Goal: Task Accomplishment & Management: Complete application form

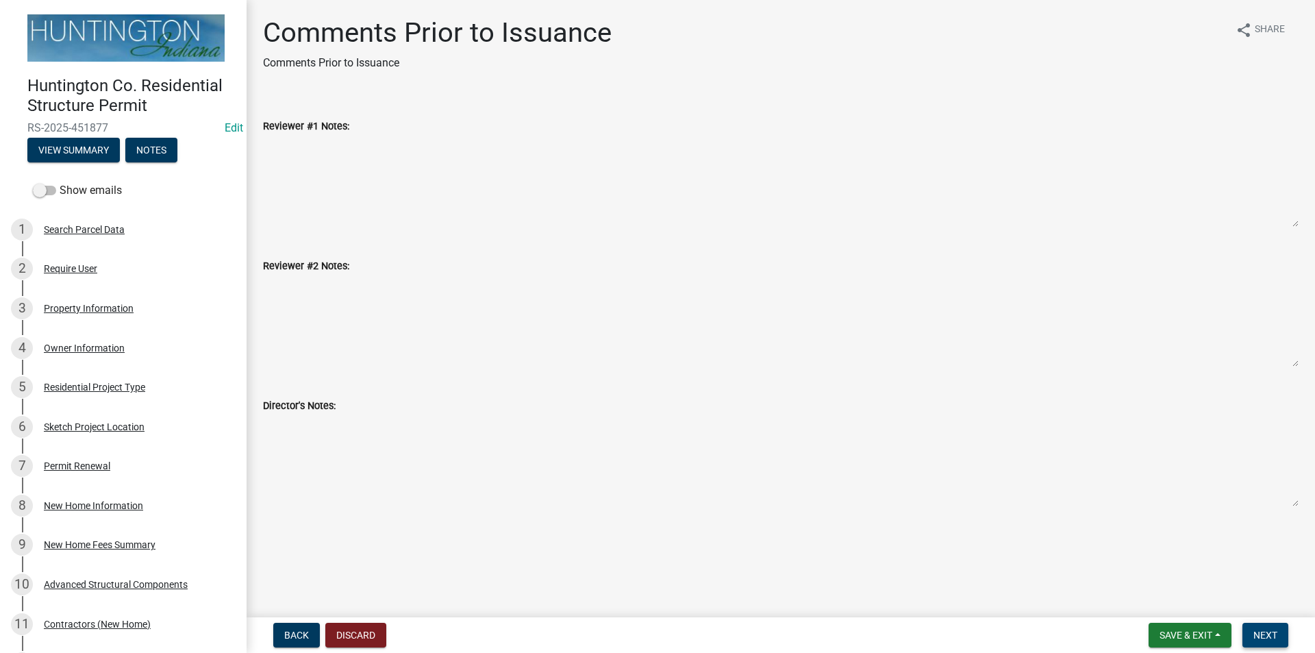
click at [1266, 639] on span "Next" at bounding box center [1265, 634] width 24 height 11
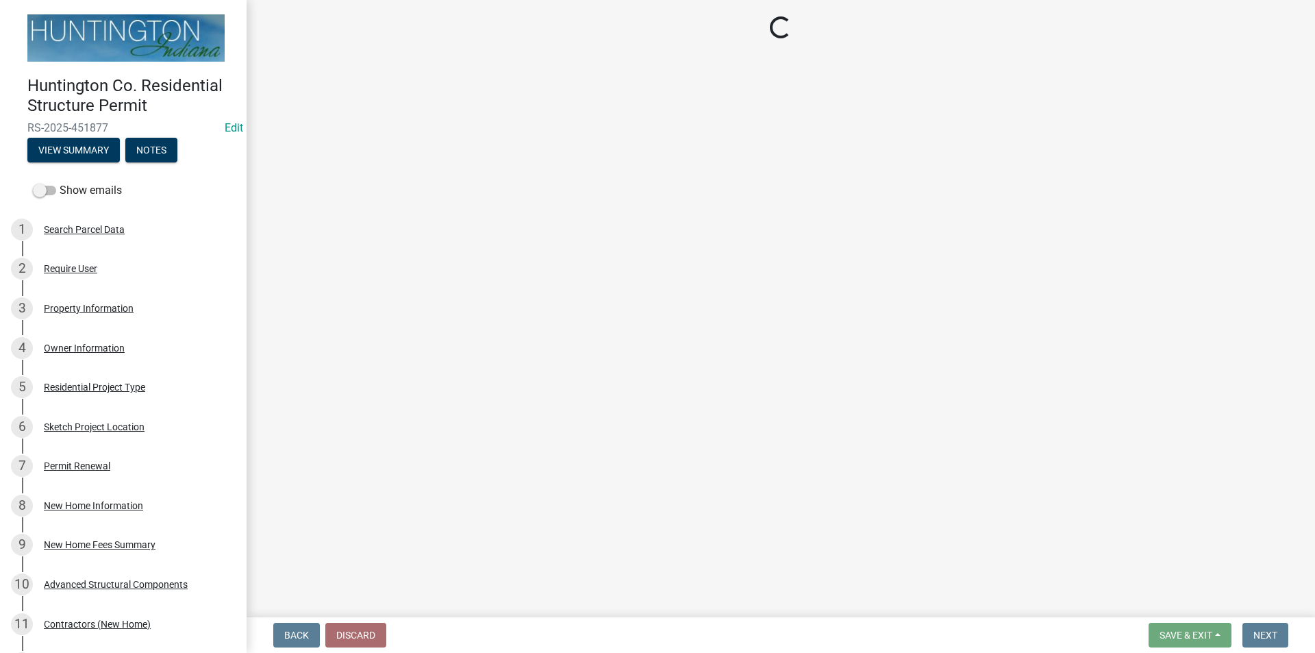
select select "3: 3"
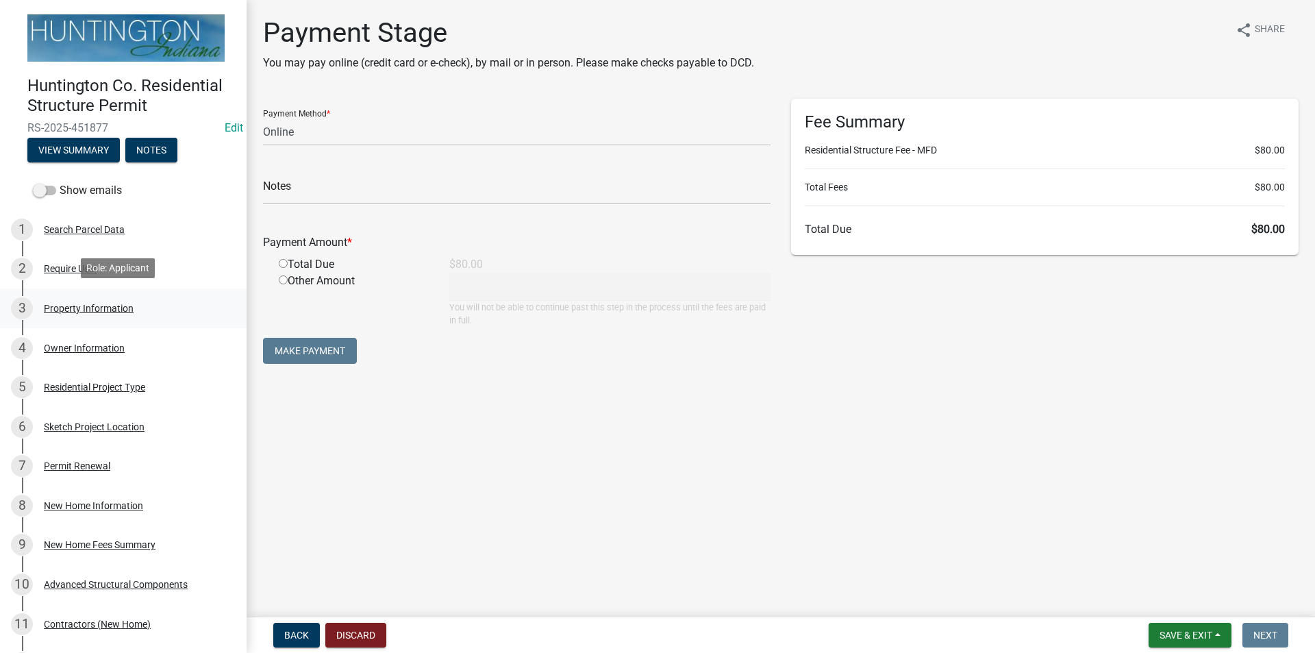
click at [99, 303] on div "Property Information" at bounding box center [89, 308] width 90 height 10
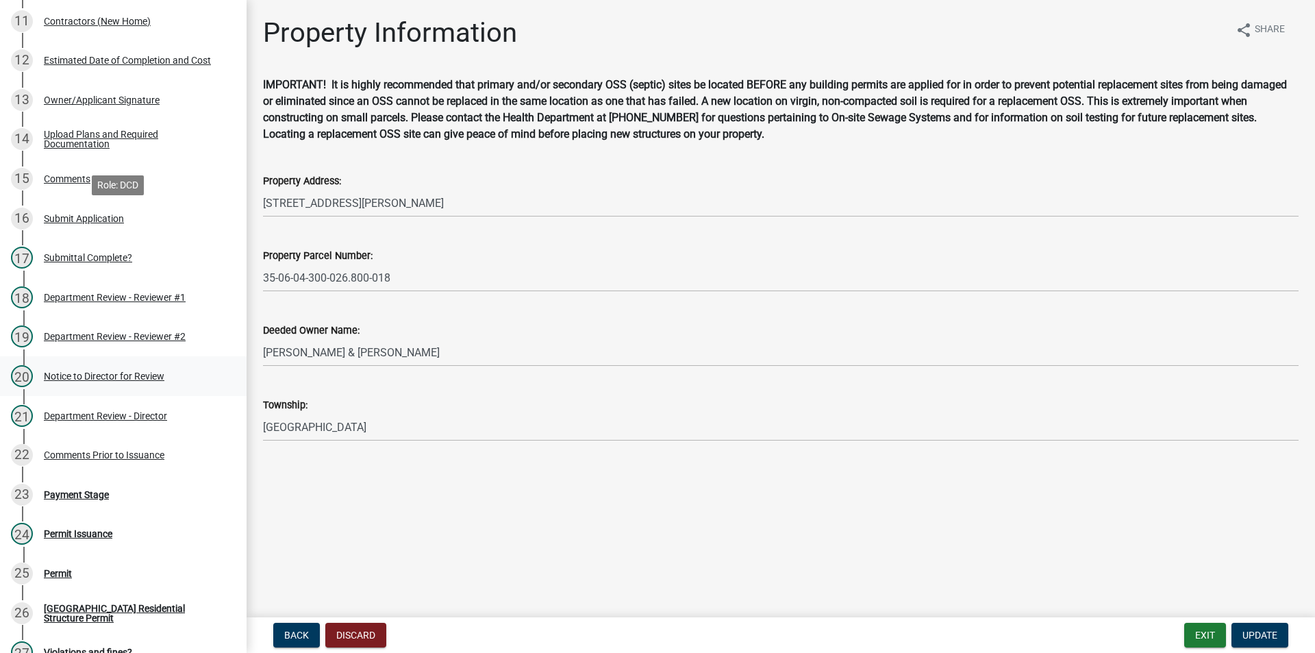
scroll to position [753, 0]
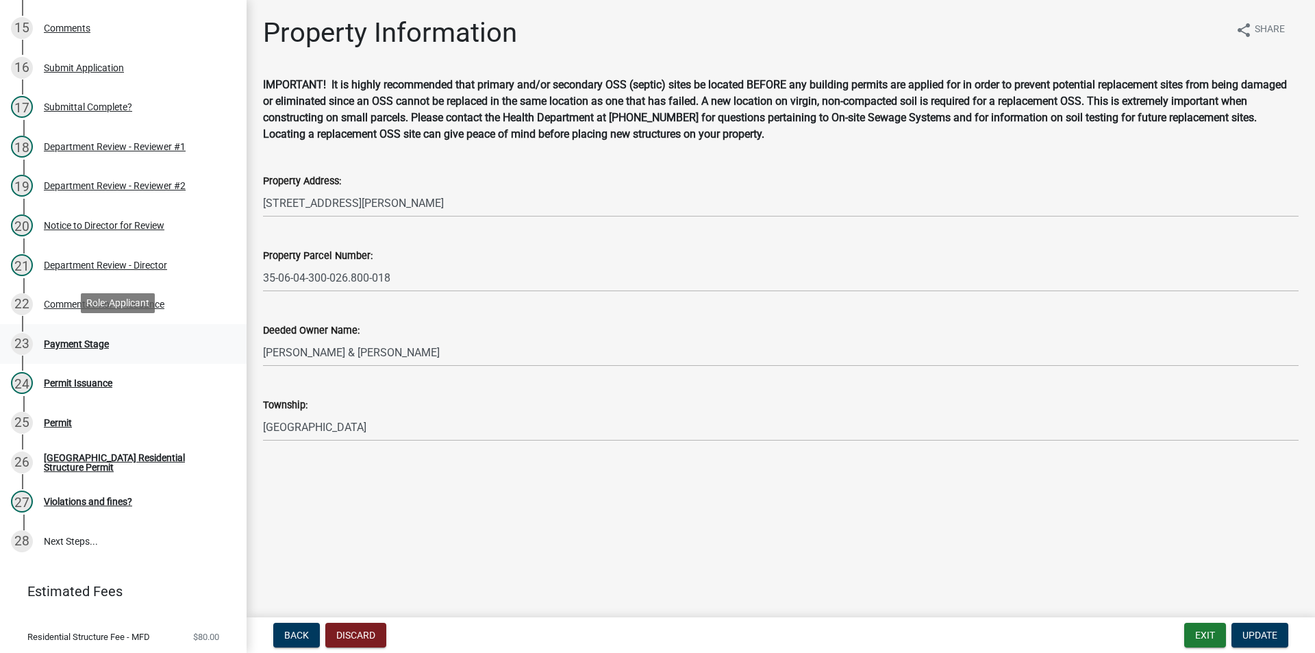
click at [75, 339] on div "Payment Stage" at bounding box center [76, 344] width 65 height 10
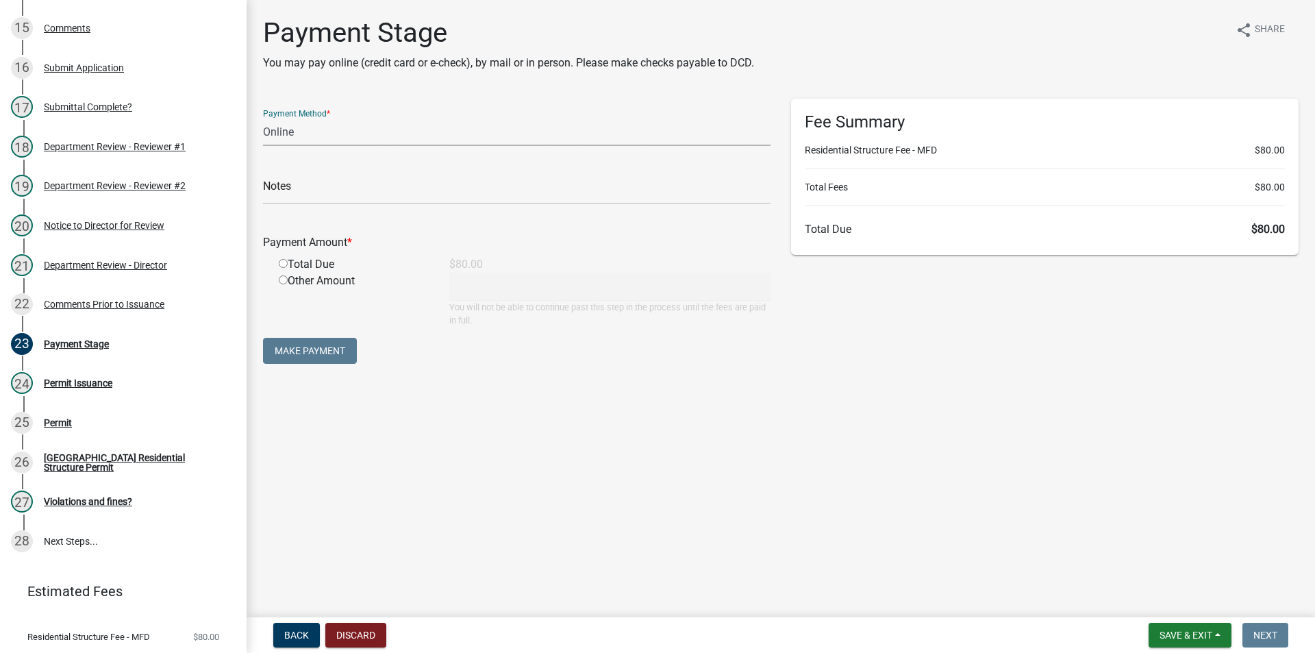
click at [300, 135] on select "Credit Card POS Check Cash Online" at bounding box center [517, 132] width 508 height 28
select select "1: 0"
click at [263, 118] on select "Credit Card POS Check Cash Online" at bounding box center [517, 132] width 508 height 28
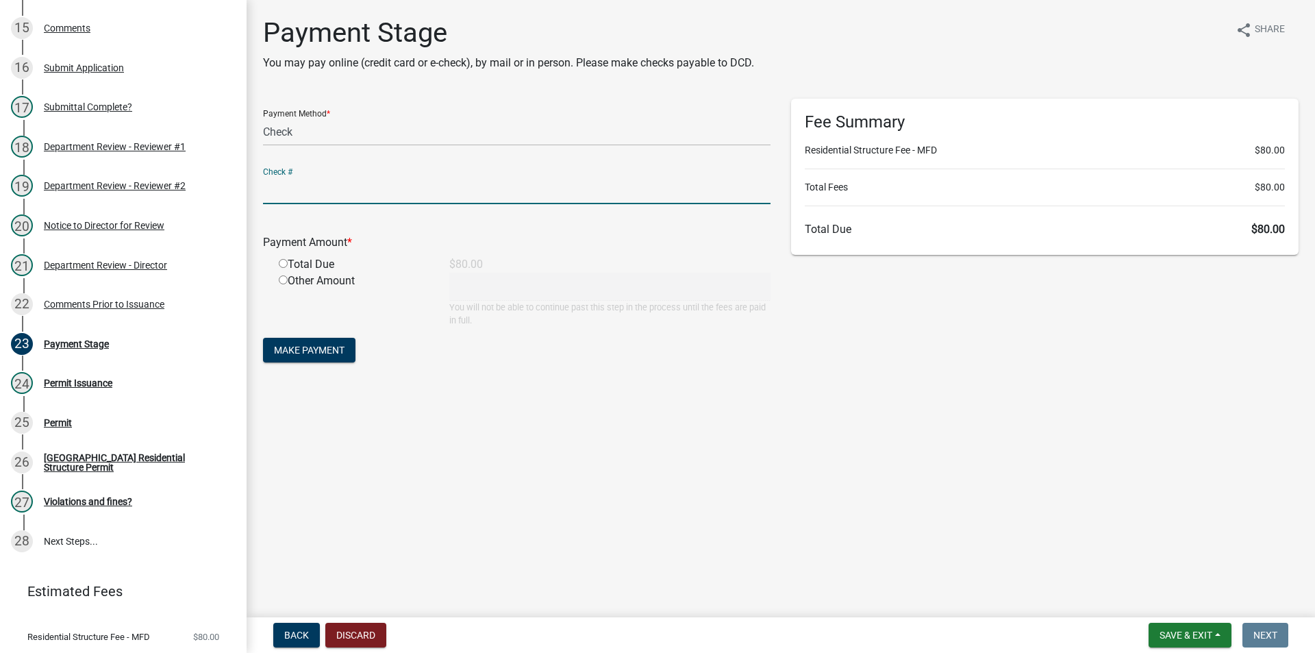
click at [297, 201] on input "text" at bounding box center [517, 190] width 508 height 28
type input "7909"
click at [281, 262] on input "radio" at bounding box center [283, 263] width 9 height 9
radio input "true"
type input "80"
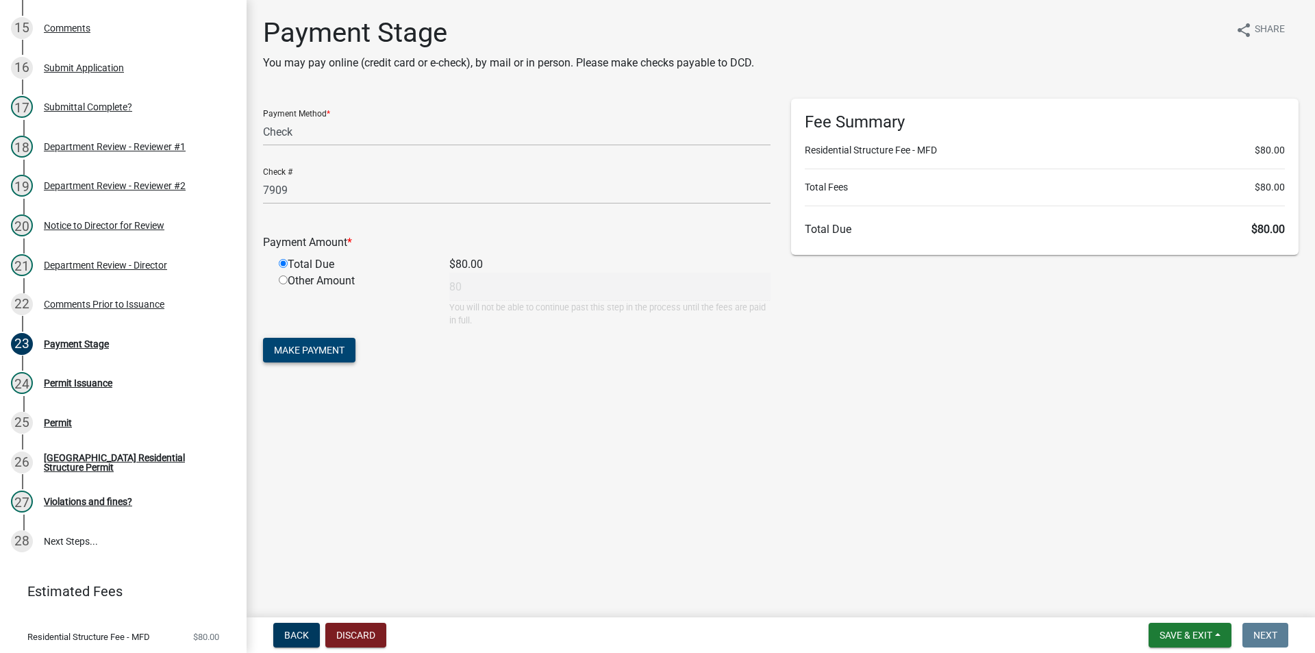
click at [289, 346] on span "Make Payment" at bounding box center [309, 350] width 71 height 11
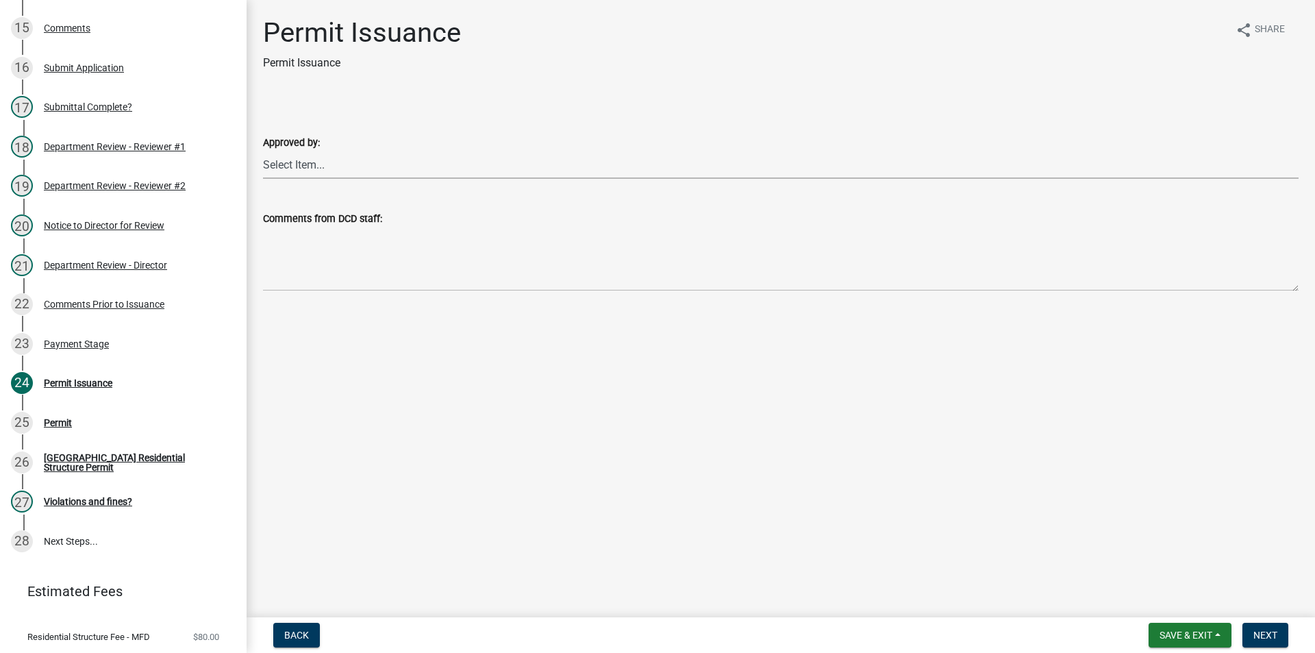
click at [308, 166] on select "Select Item... [PERSON_NAME] [PERSON_NAME] [PERSON_NAME] [PERSON_NAME]" at bounding box center [781, 165] width 1036 height 28
click at [263, 151] on select "Select Item... [PERSON_NAME] [PERSON_NAME] [PERSON_NAME] [PERSON_NAME]" at bounding box center [781, 165] width 1036 height 28
select select "79f7349e-a8fb-40cd-ba5c-eff19aaff10a"
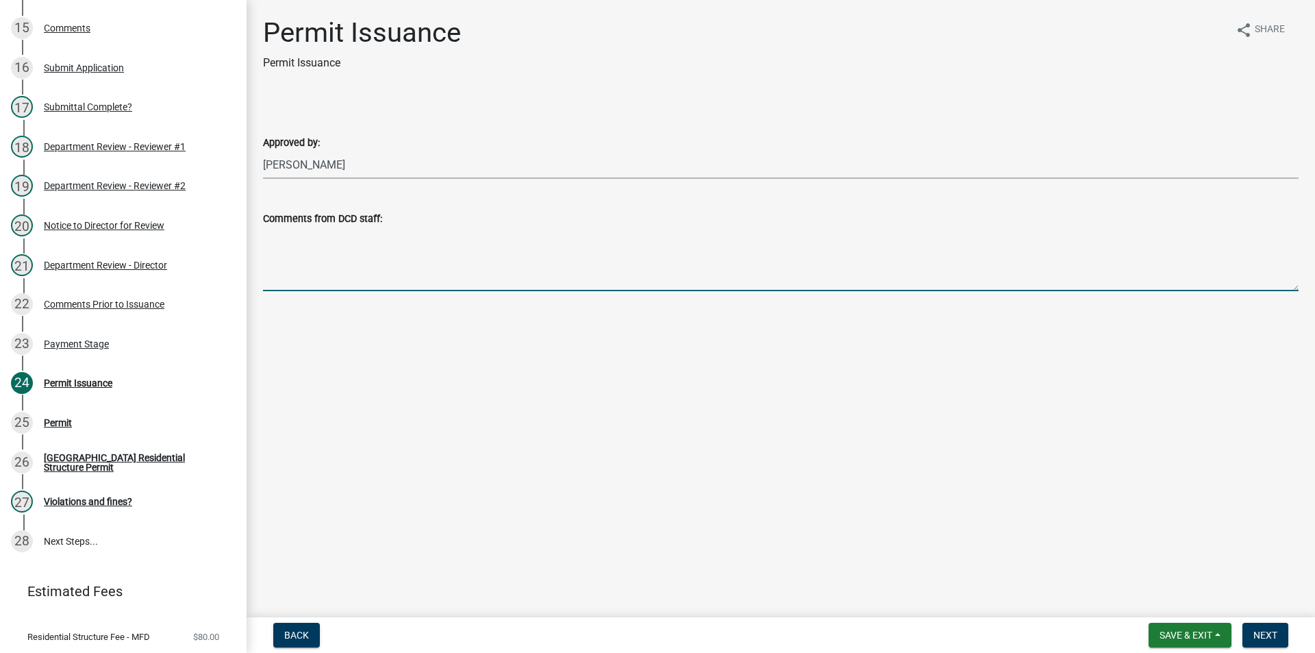
click at [323, 259] on textarea "Comments from DCD staff:" at bounding box center [781, 259] width 1036 height 64
type textarea "Approved at Hearing Officer for front and side setback variances."
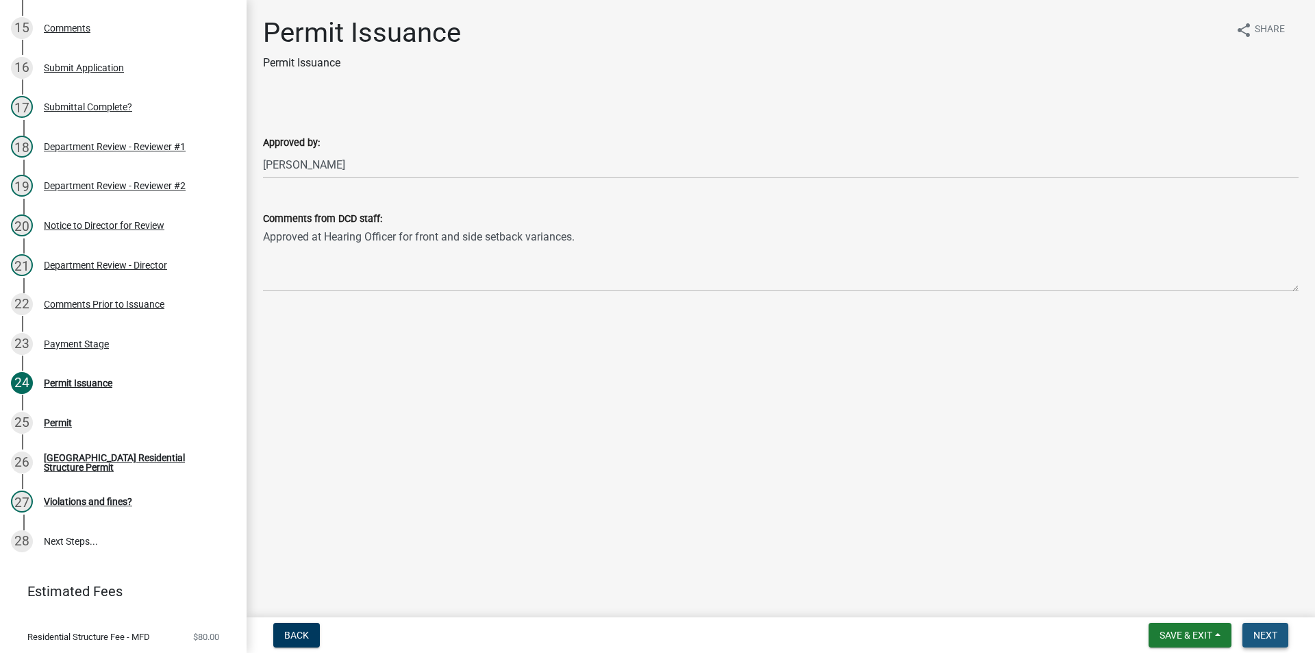
click at [1266, 636] on span "Next" at bounding box center [1265, 634] width 24 height 11
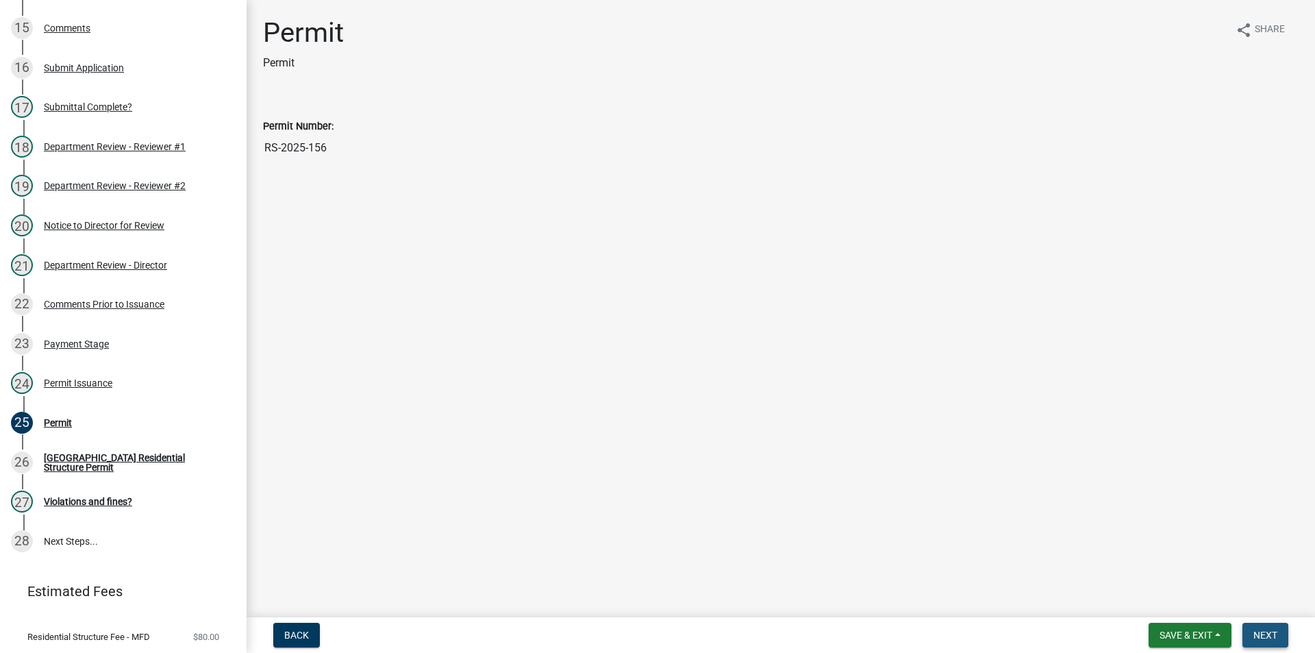
click at [1266, 636] on span "Next" at bounding box center [1265, 634] width 24 height 11
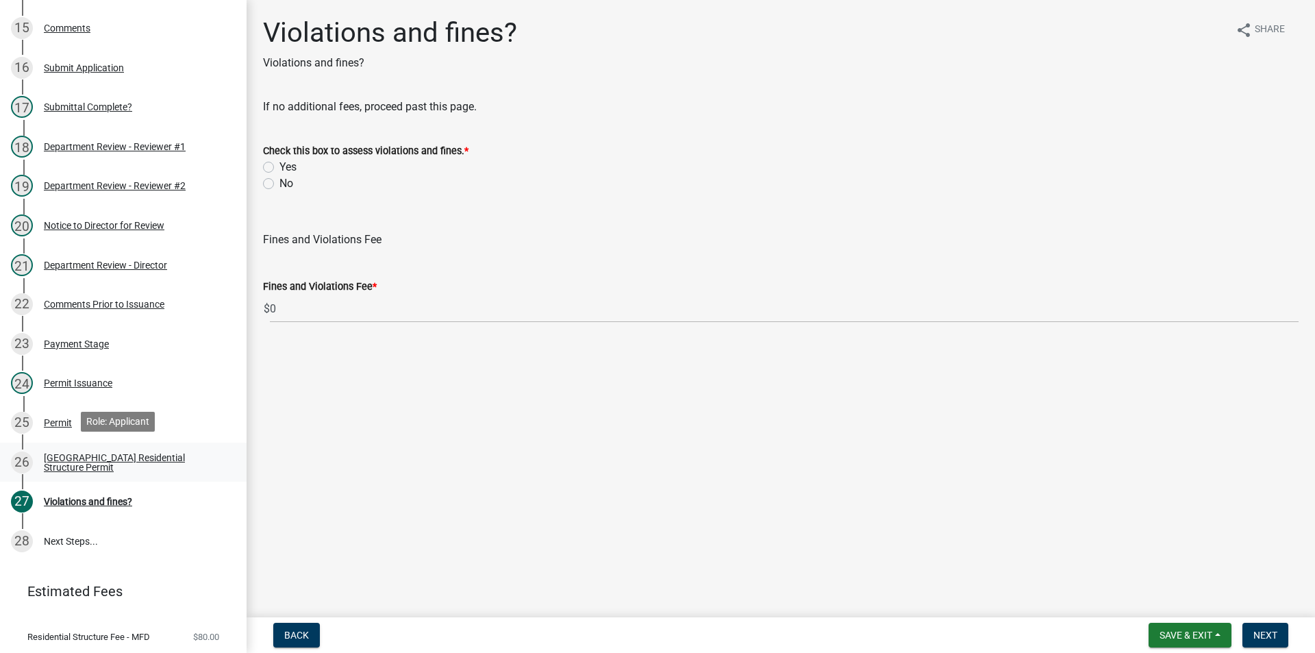
click at [64, 458] on div "[GEOGRAPHIC_DATA] Residential Structure Permit" at bounding box center [134, 462] width 181 height 19
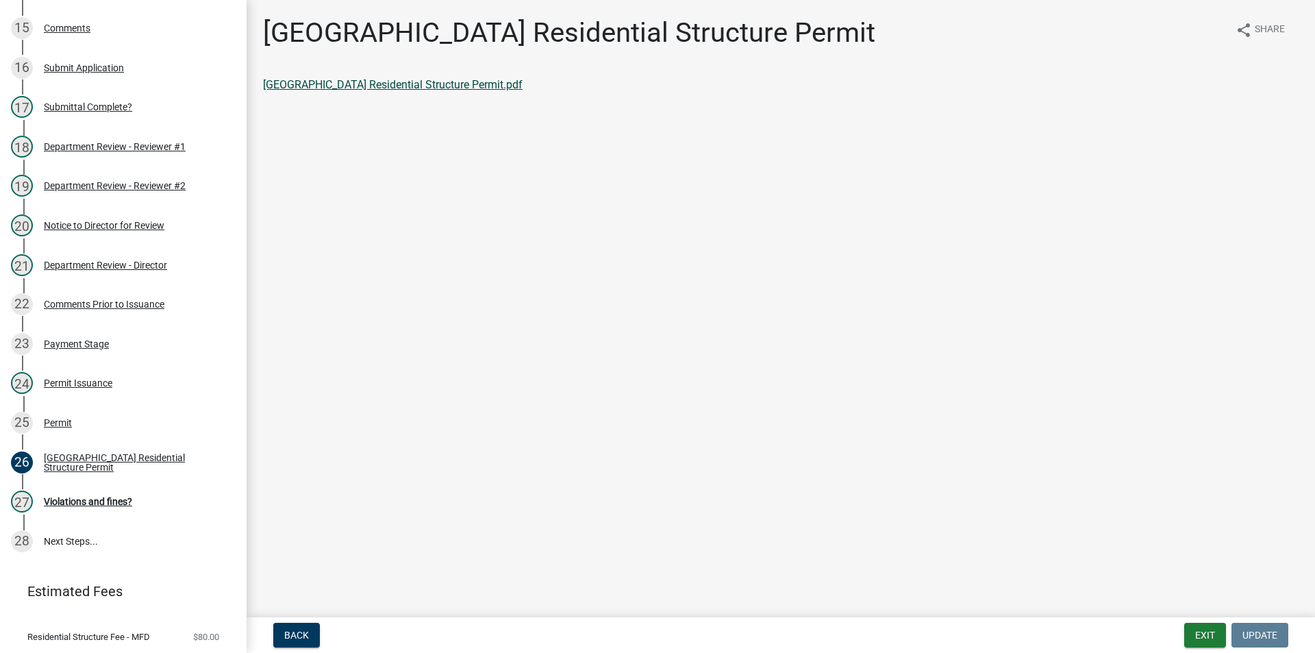
click at [382, 85] on link "[GEOGRAPHIC_DATA] Residential Structure Permit.pdf" at bounding box center [393, 84] width 260 height 13
